Goal: Check status: Check status

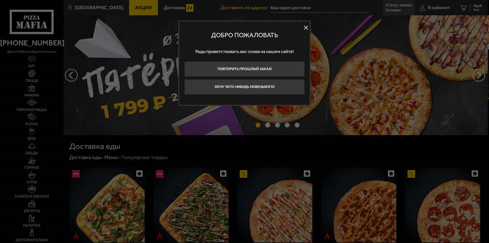
click at [290, 8] on div at bounding box center [244, 121] width 489 height 243
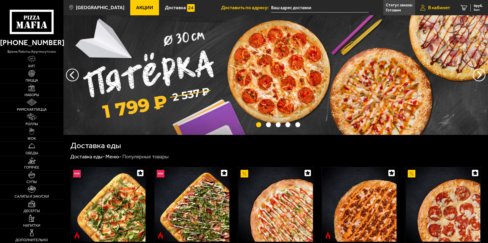
click at [290, 8] on span "В кабинет" at bounding box center [439, 7] width 22 height 5
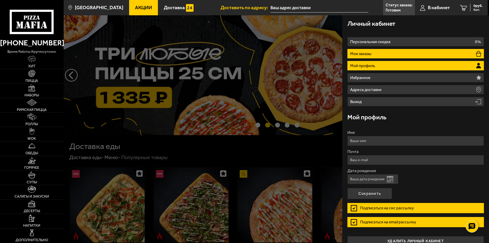
click at [290, 54] on p "Мои заказы" at bounding box center [361, 54] width 22 height 4
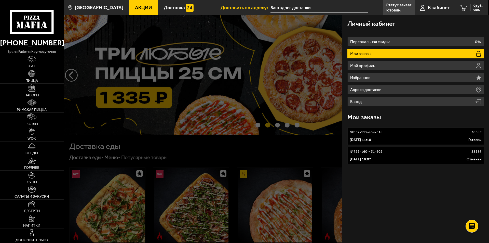
click at [290, 54] on p "Мои заказы" at bounding box center [361, 54] width 22 height 4
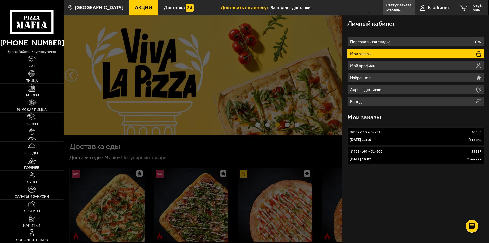
click at [290, 136] on link "№ 559-115-434-518 3058 ₽ [DATE] 11:10 Готовим" at bounding box center [415, 135] width 137 height 17
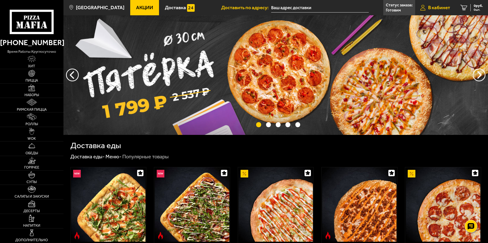
click at [290, 7] on span "В кабинет" at bounding box center [439, 7] width 22 height 5
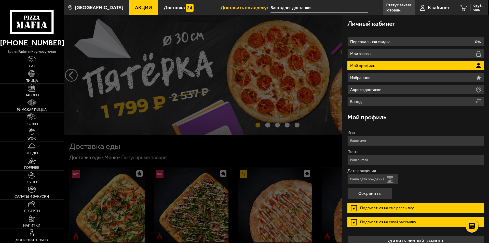
click at [290, 181] on button "Открыть календарь" at bounding box center [390, 179] width 6 height 7
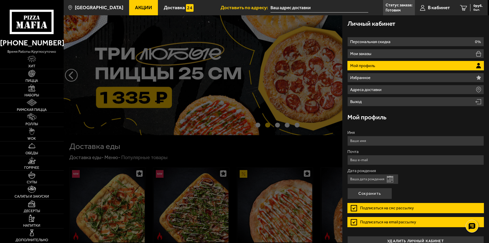
click at [290, 178] on div "Дата рождения Открыть календарь" at bounding box center [415, 176] width 137 height 15
click at [290, 9] on link "Статус заказа: [PERSON_NAME]" at bounding box center [399, 7] width 32 height 15
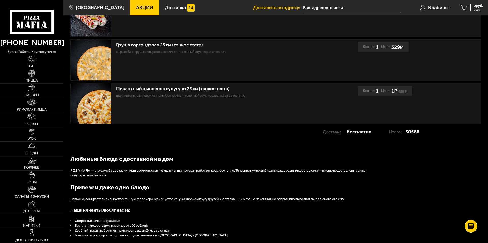
scroll to position [153, 0]
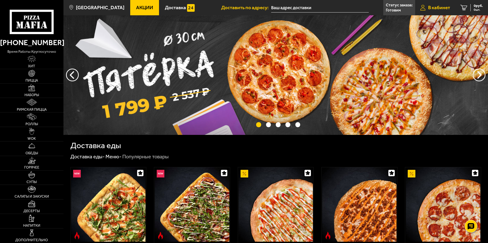
click at [290, 6] on span "В кабинет" at bounding box center [439, 7] width 22 height 5
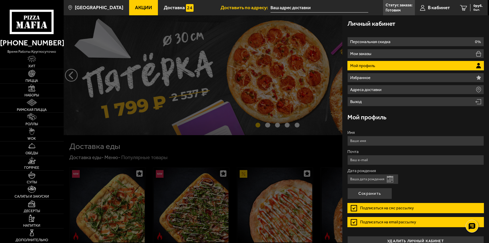
click at [290, 180] on button "Открыть календарь" at bounding box center [390, 179] width 6 height 7
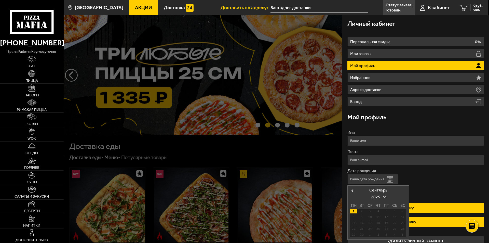
click at [290, 196] on span at bounding box center [384, 195] width 3 height 3
click at [290, 206] on div "2011" at bounding box center [379, 206] width 28 height 5
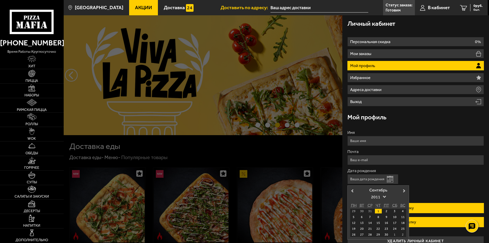
click at [290, 174] on div "Дата рождения Открыть календарь Previous Month Next Month [DATE] ПН ВТ СР ЧТ ПТ…" at bounding box center [415, 176] width 137 height 15
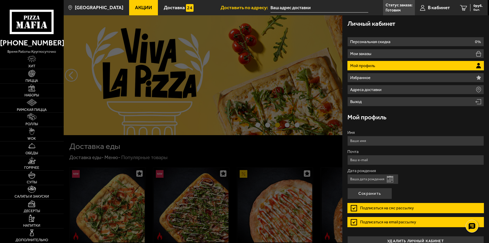
scroll to position [8, 0]
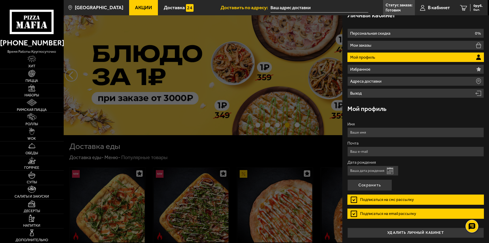
click at [290, 173] on input "Дата рождения" at bounding box center [372, 171] width 51 height 10
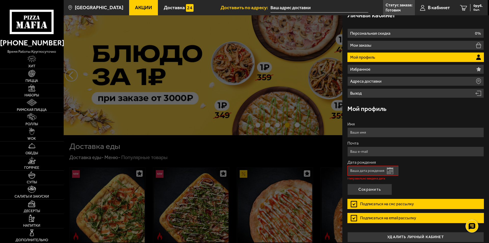
click at [290, 172] on button "Открыть календарь" at bounding box center [390, 170] width 6 height 7
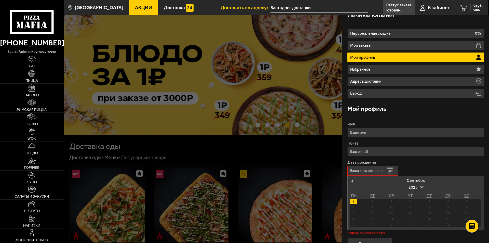
click at [290, 186] on span at bounding box center [421, 186] width 3 height 3
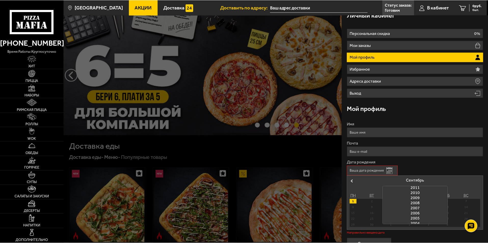
scroll to position [63, 0]
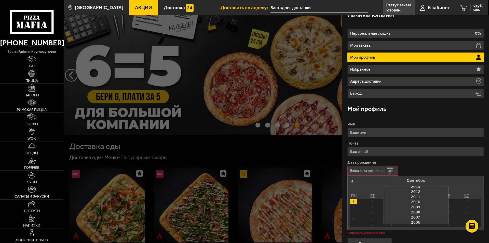
click at [290, 196] on div "2011" at bounding box center [415, 196] width 65 height 5
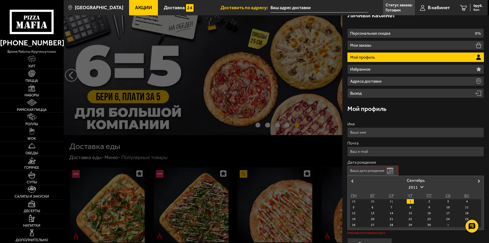
click at [290, 201] on div "1" at bounding box center [410, 201] width 7 height 5
type input "[DATE]"
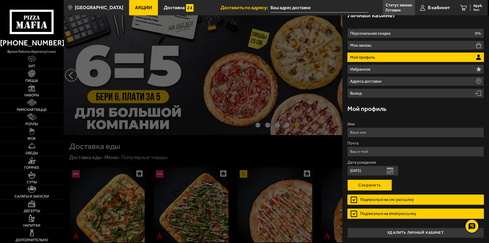
click at [290, 185] on button "Сохранить" at bounding box center [369, 184] width 45 height 11
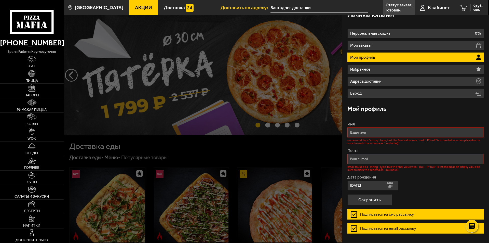
click at [290, 132] on input "Имя" at bounding box center [415, 132] width 137 height 10
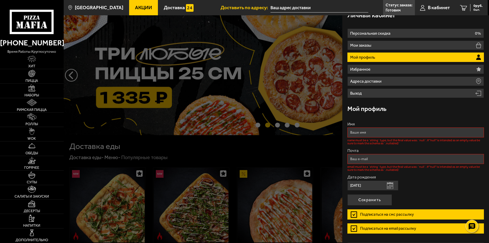
type input "[PERSON_NAME]"
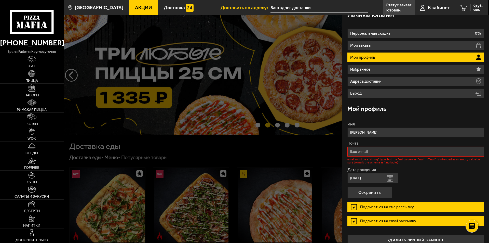
click at [290, 151] on input "Почта" at bounding box center [415, 151] width 137 height 10
type input "[EMAIL_ADDRESS][DOMAIN_NAME]"
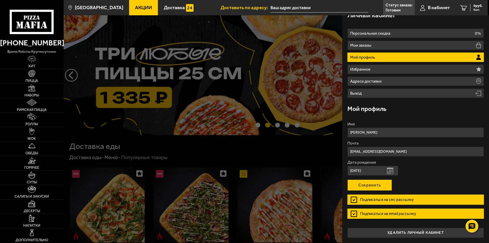
click at [290, 185] on button "Сохранить" at bounding box center [369, 184] width 45 height 11
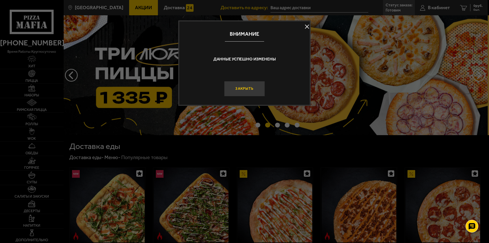
click at [250, 88] on button "Закрыть" at bounding box center [244, 88] width 41 height 15
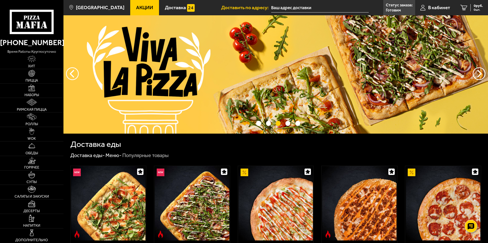
scroll to position [0, 0]
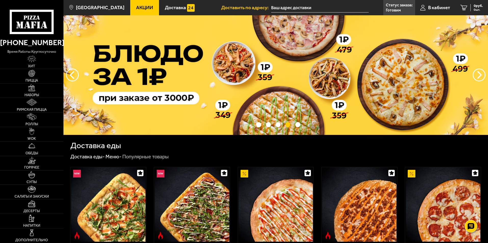
click at [136, 8] on span "Акции" at bounding box center [144, 7] width 17 height 5
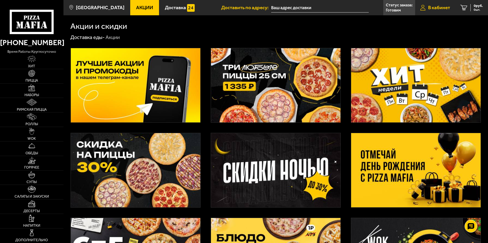
click at [290, 7] on span "В кабинет" at bounding box center [439, 7] width 22 height 5
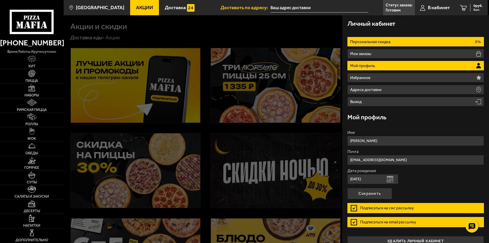
click at [290, 41] on li "Персональная скидка 0%" at bounding box center [415, 41] width 137 height 9
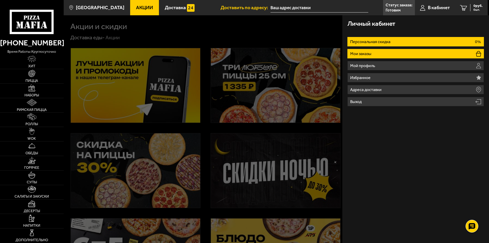
click at [290, 51] on li "Мои заказы" at bounding box center [415, 53] width 137 height 9
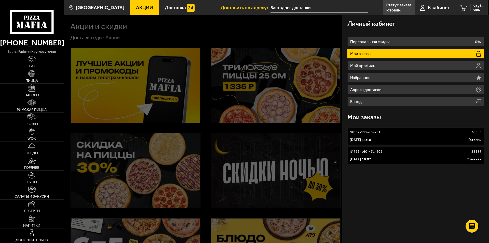
click at [290, 138] on div "[DATE] 11:10 Готовим" at bounding box center [416, 139] width 132 height 5
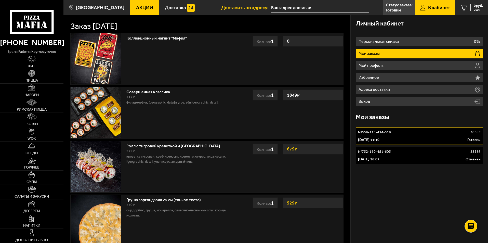
click at [290, 137] on link "№ 559-115-434-518 3058 ₽ [DATE] 11:10 Готовим" at bounding box center [419, 135] width 127 height 17
